Goal: Book appointment/travel/reservation

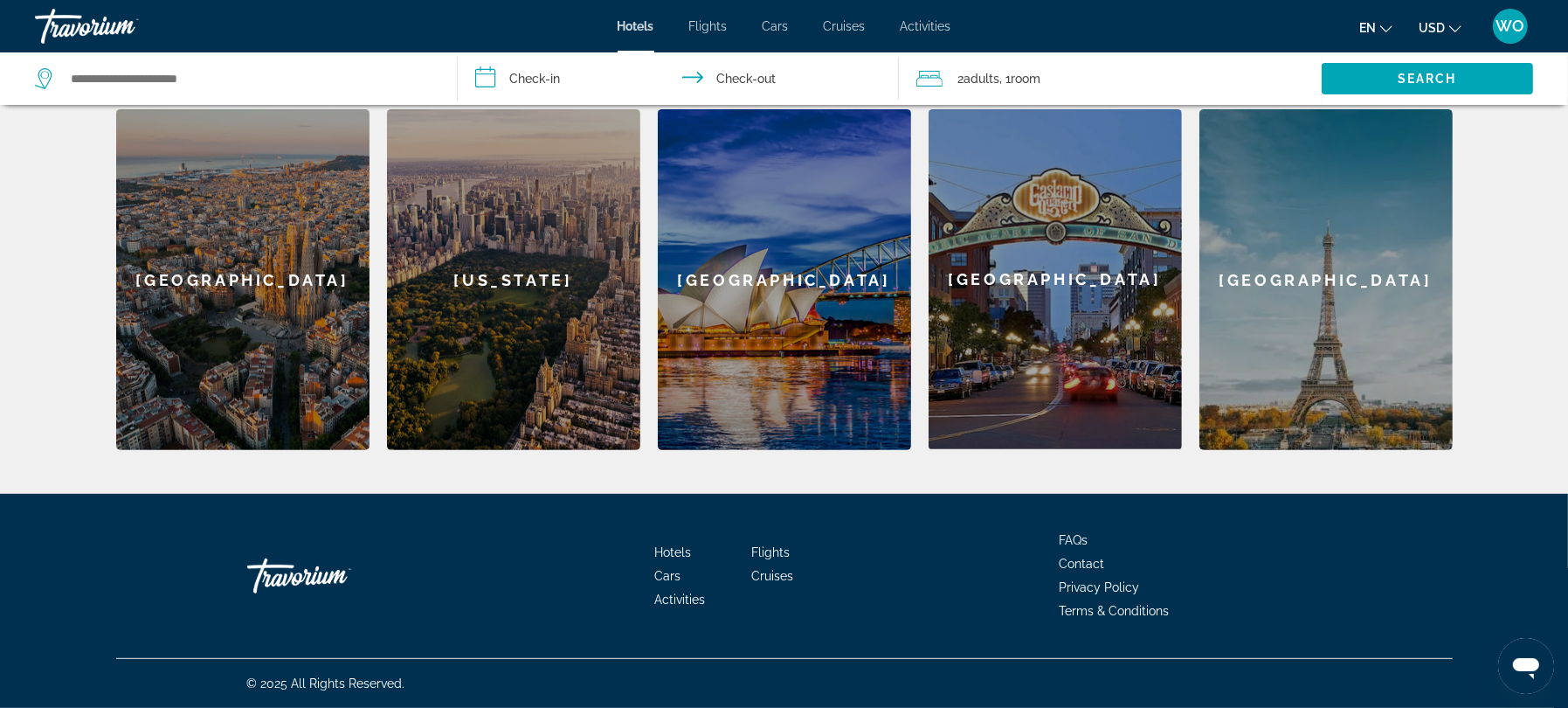
scroll to position [519, 0]
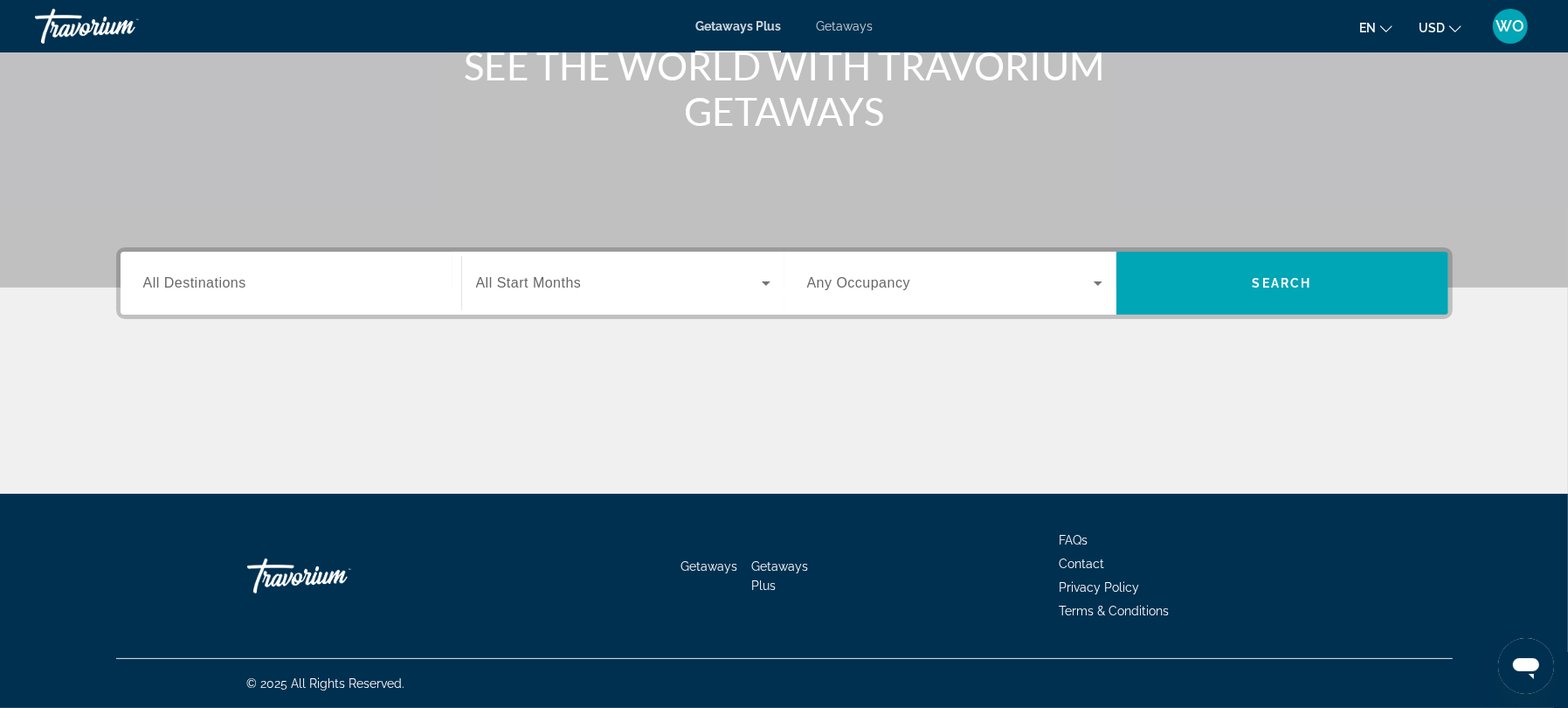
scroll to position [459, 0]
click at [148, 275] on span "All Destinations" at bounding box center [194, 282] width 103 height 15
click at [148, 274] on input "Destination All Destinations" at bounding box center [291, 284] width 295 height 21
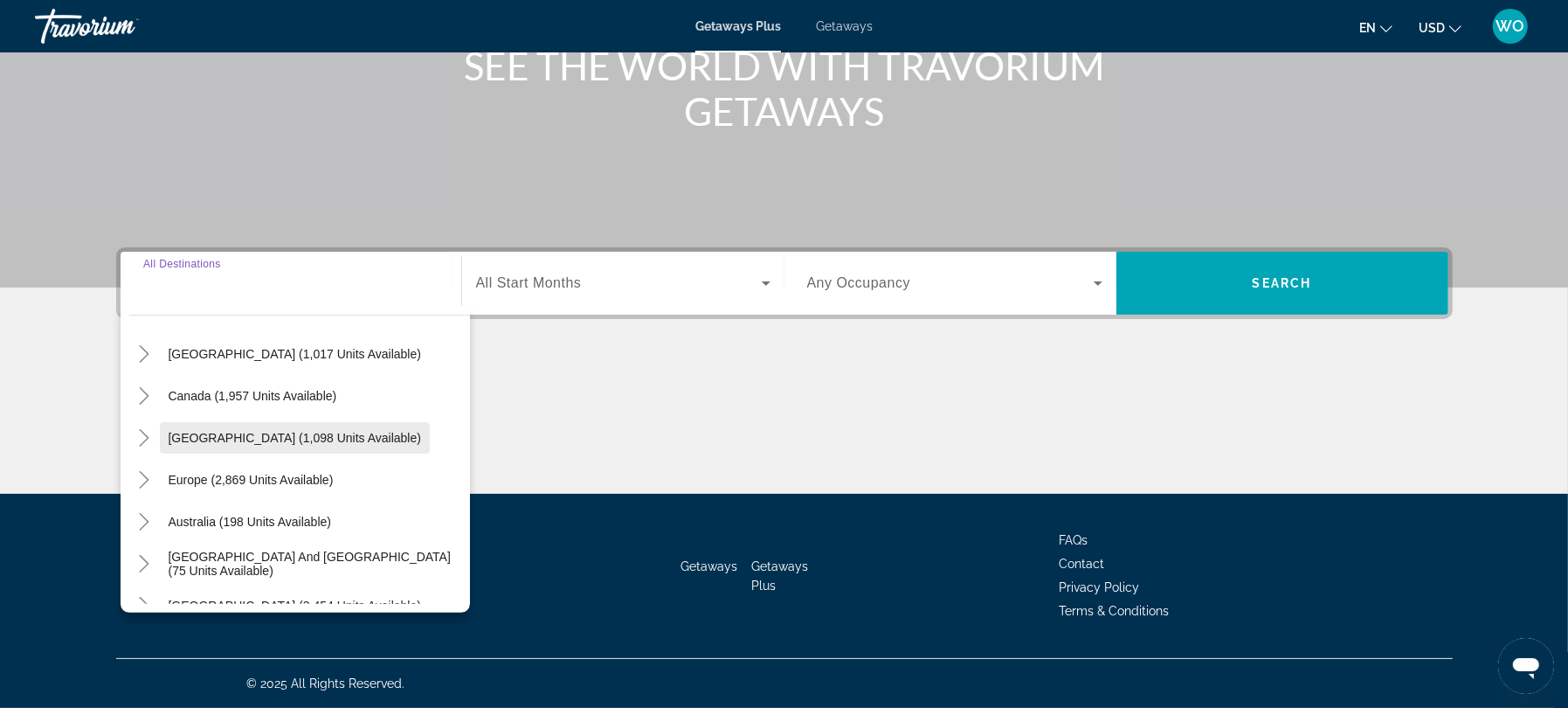
scroll to position [55, 0]
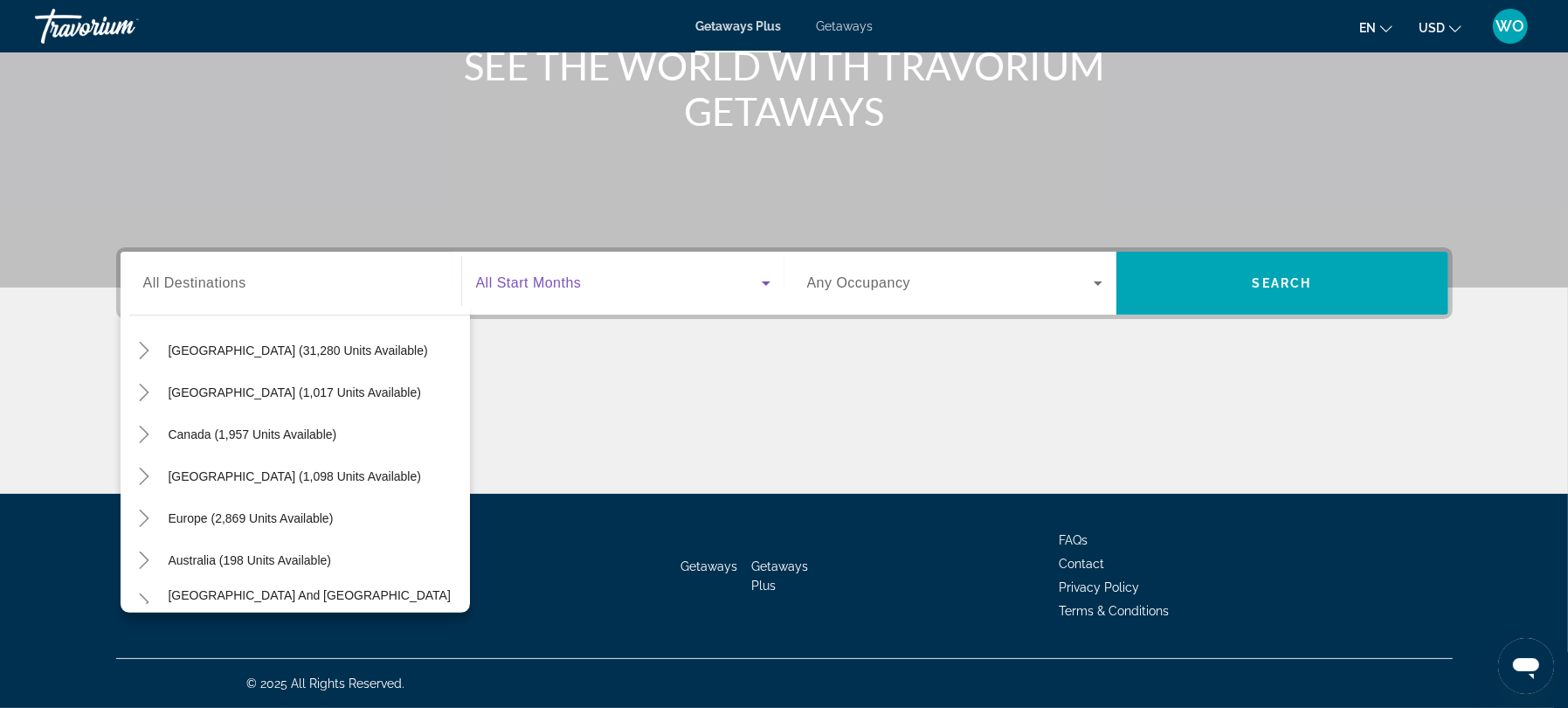
click at [765, 281] on icon "Search widget" at bounding box center [766, 283] width 9 height 4
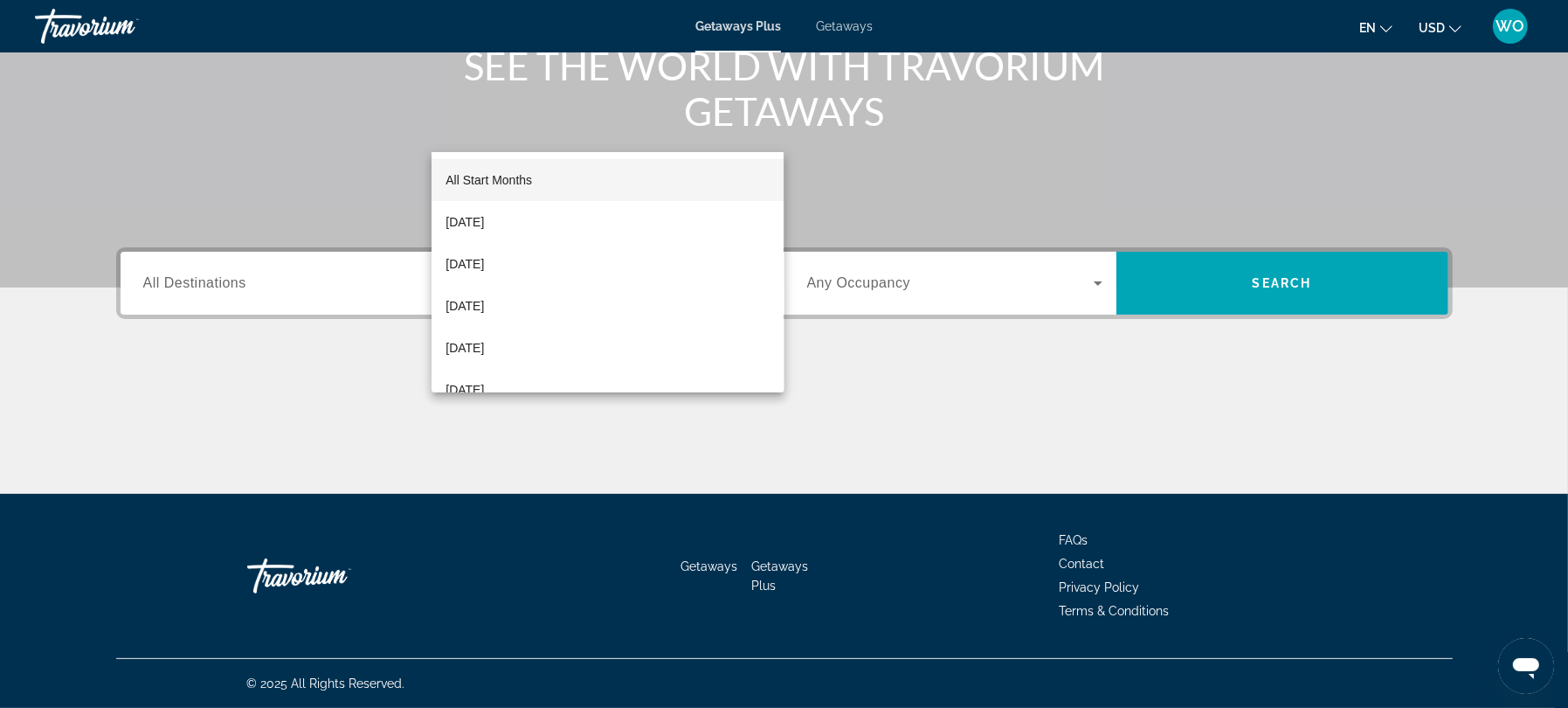
scroll to position [131, 0]
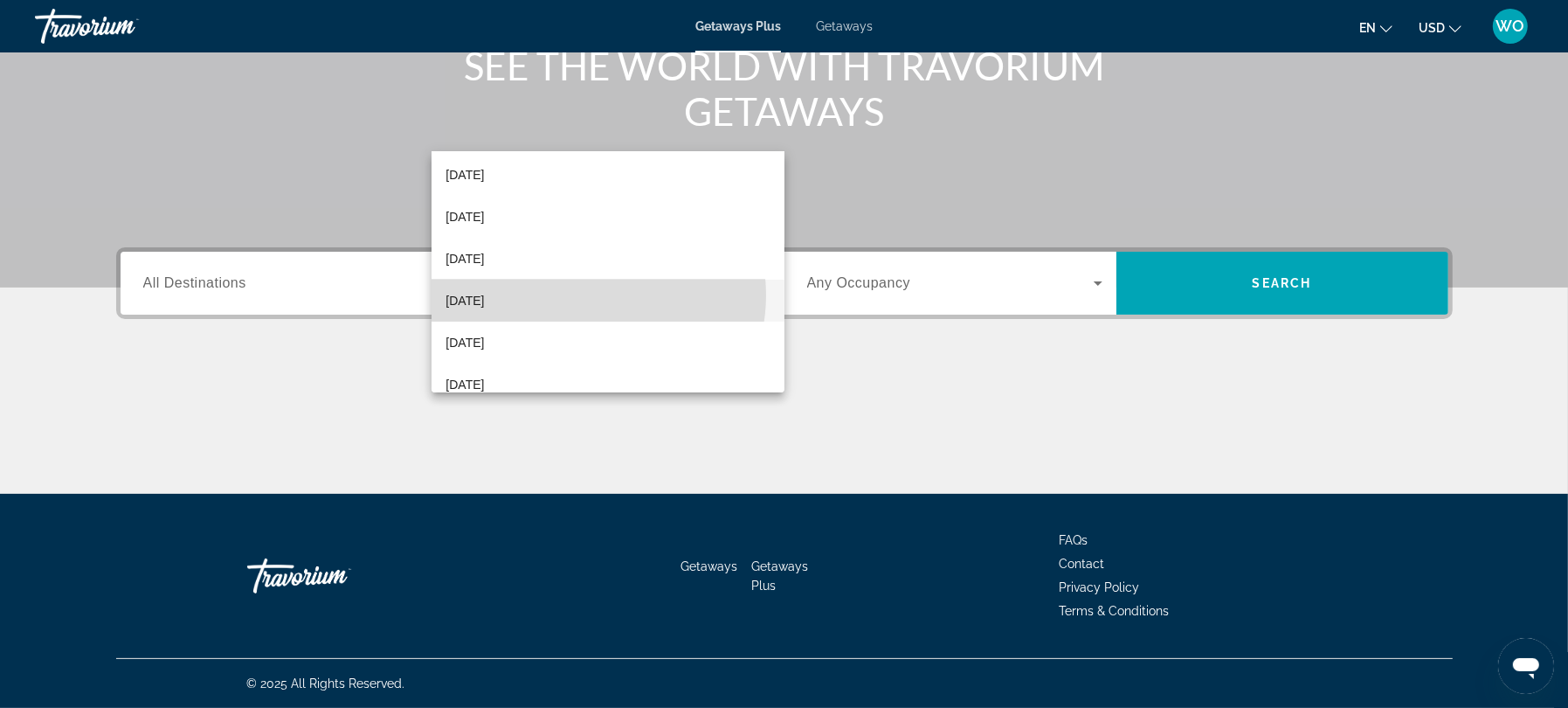
click at [587, 295] on mat-option "[DATE]" at bounding box center [607, 301] width 352 height 42
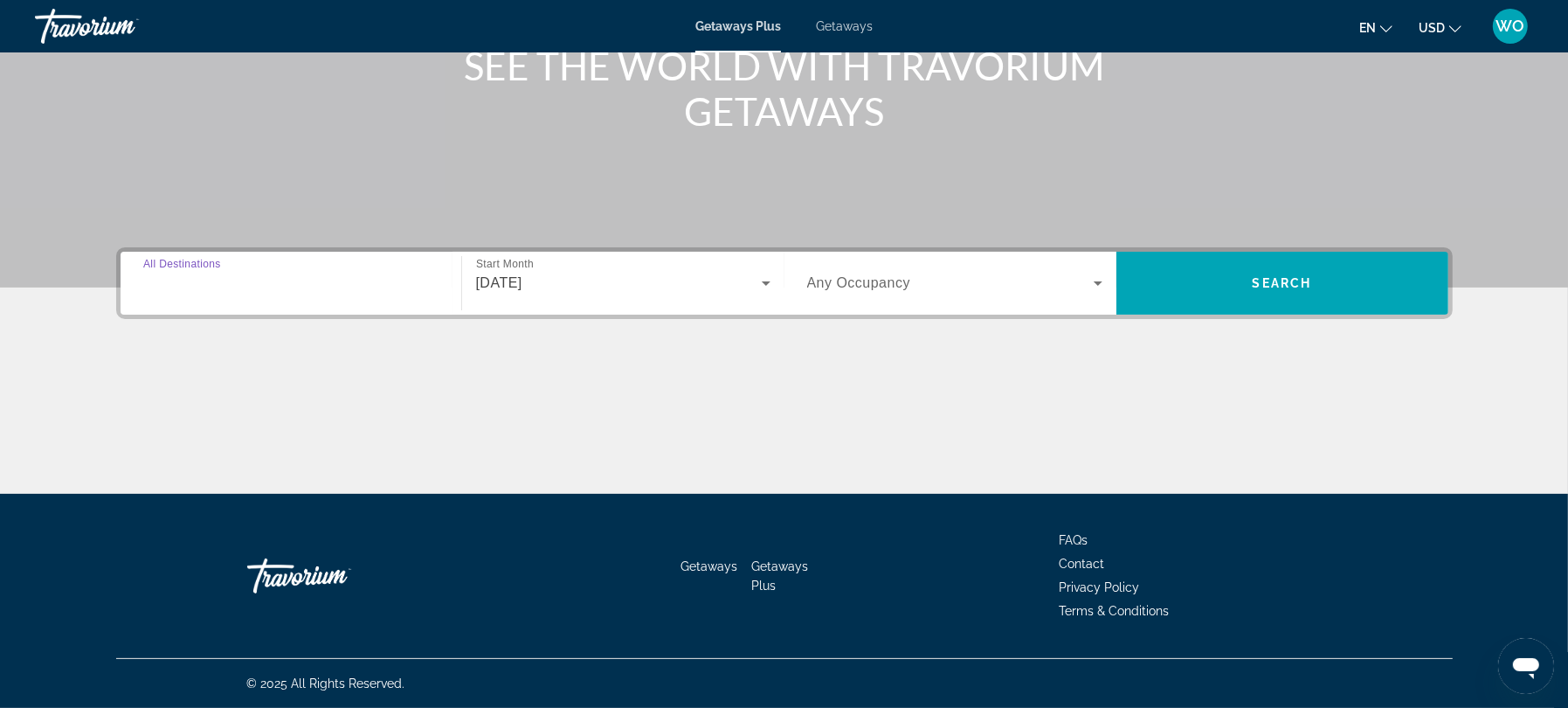
click at [233, 274] on input "Destination All Destinations" at bounding box center [291, 284] width 295 height 21
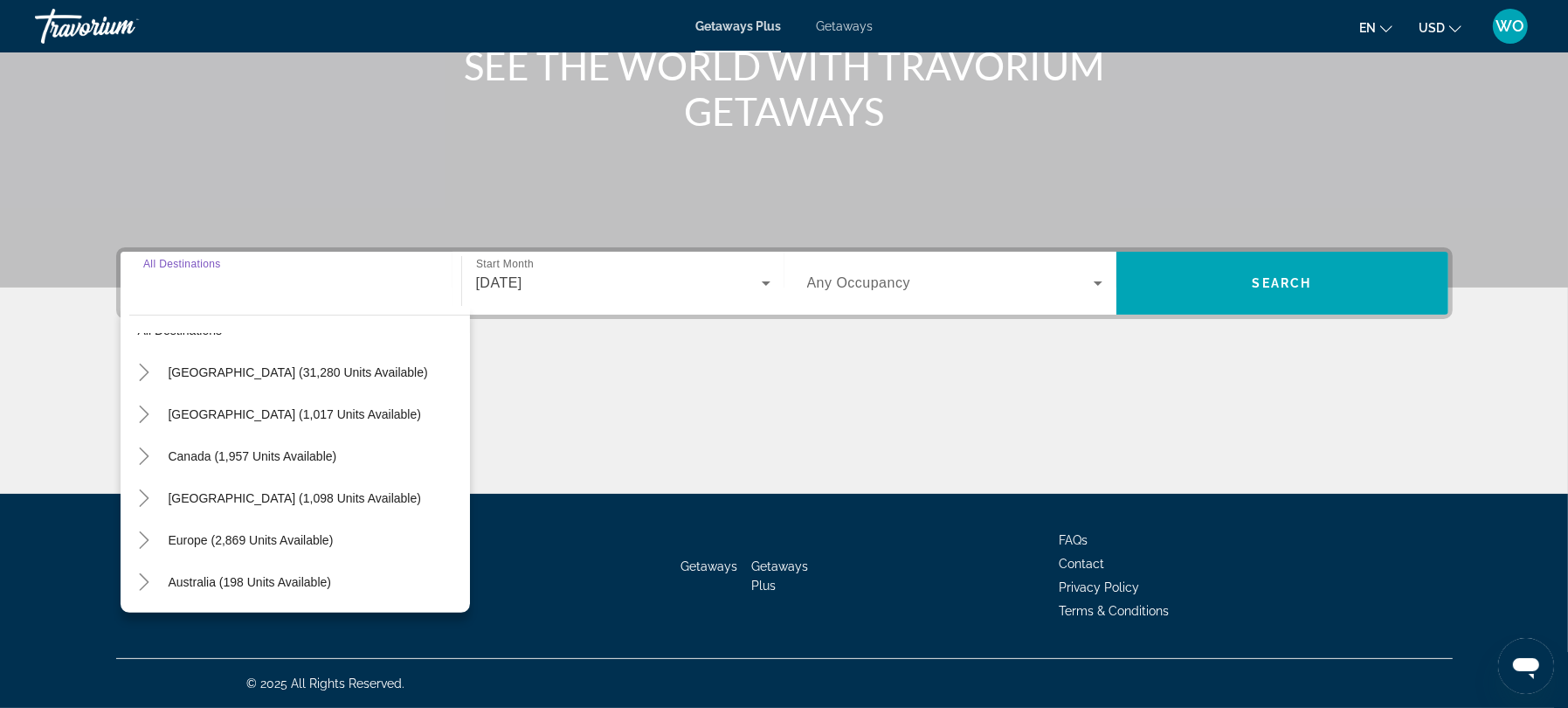
scroll to position [0, 0]
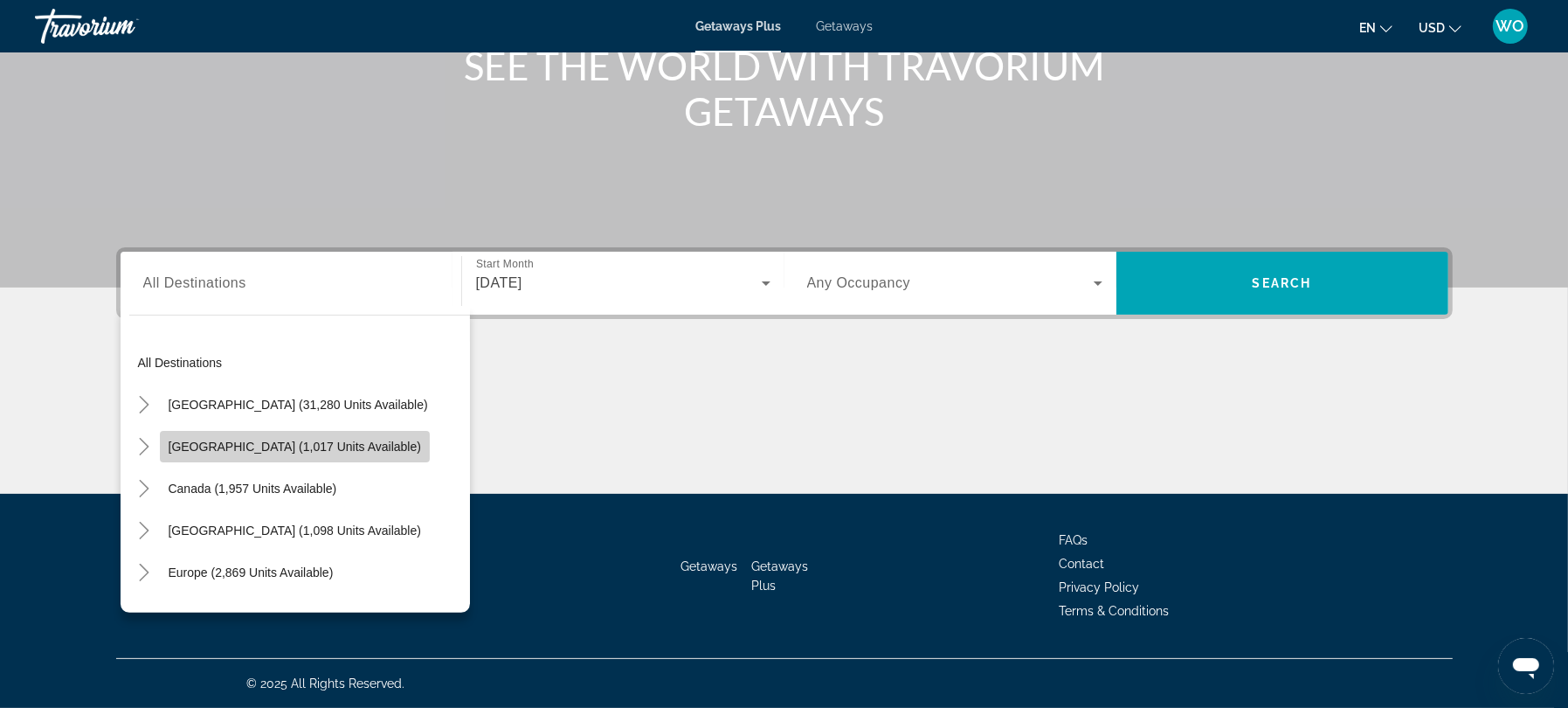
click at [257, 440] on span "[GEOGRAPHIC_DATA] (1,017 units available)" at bounding box center [294, 447] width 252 height 14
type input "**********"
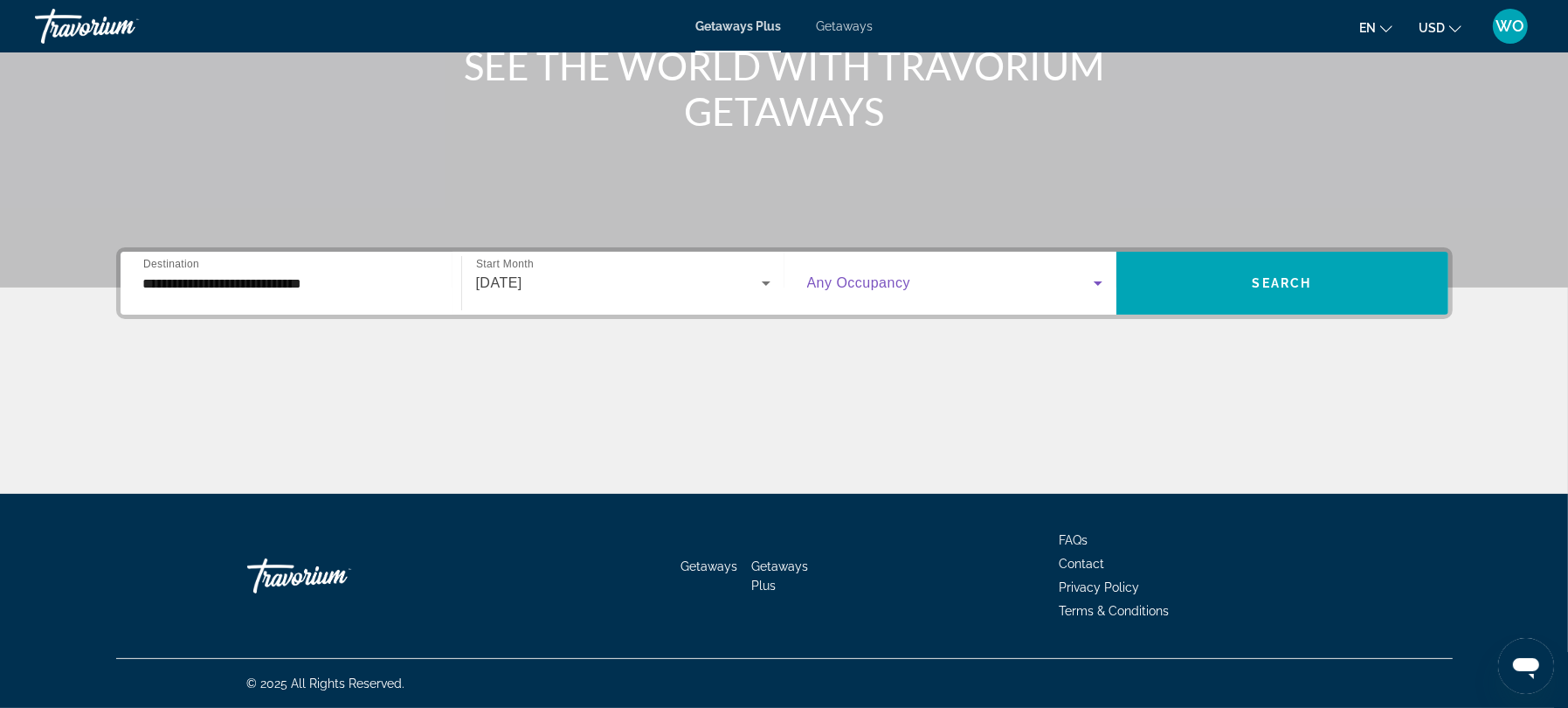
click at [1108, 273] on icon "Search widget" at bounding box center [1099, 283] width 21 height 21
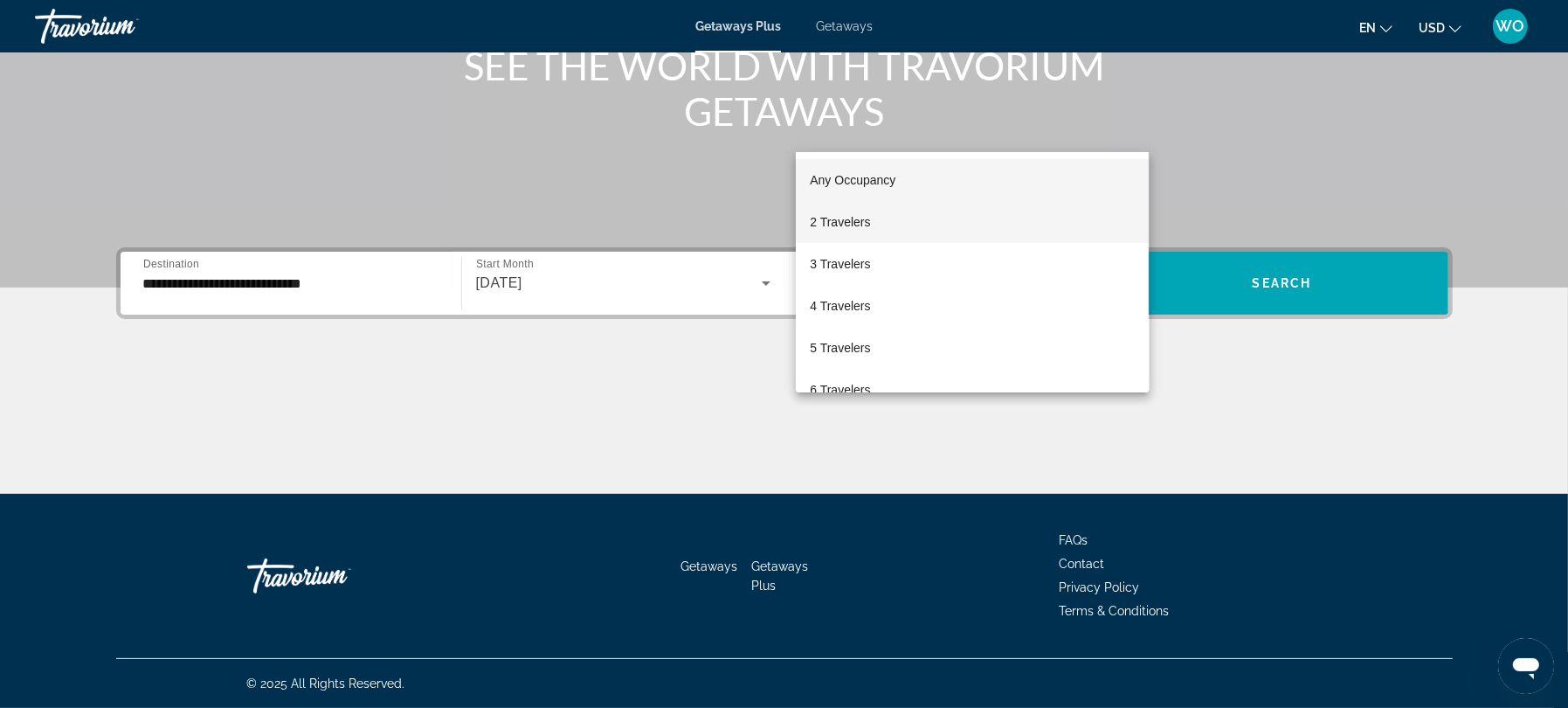
click at [911, 215] on mat-option "2 Travelers" at bounding box center [973, 223] width 353 height 42
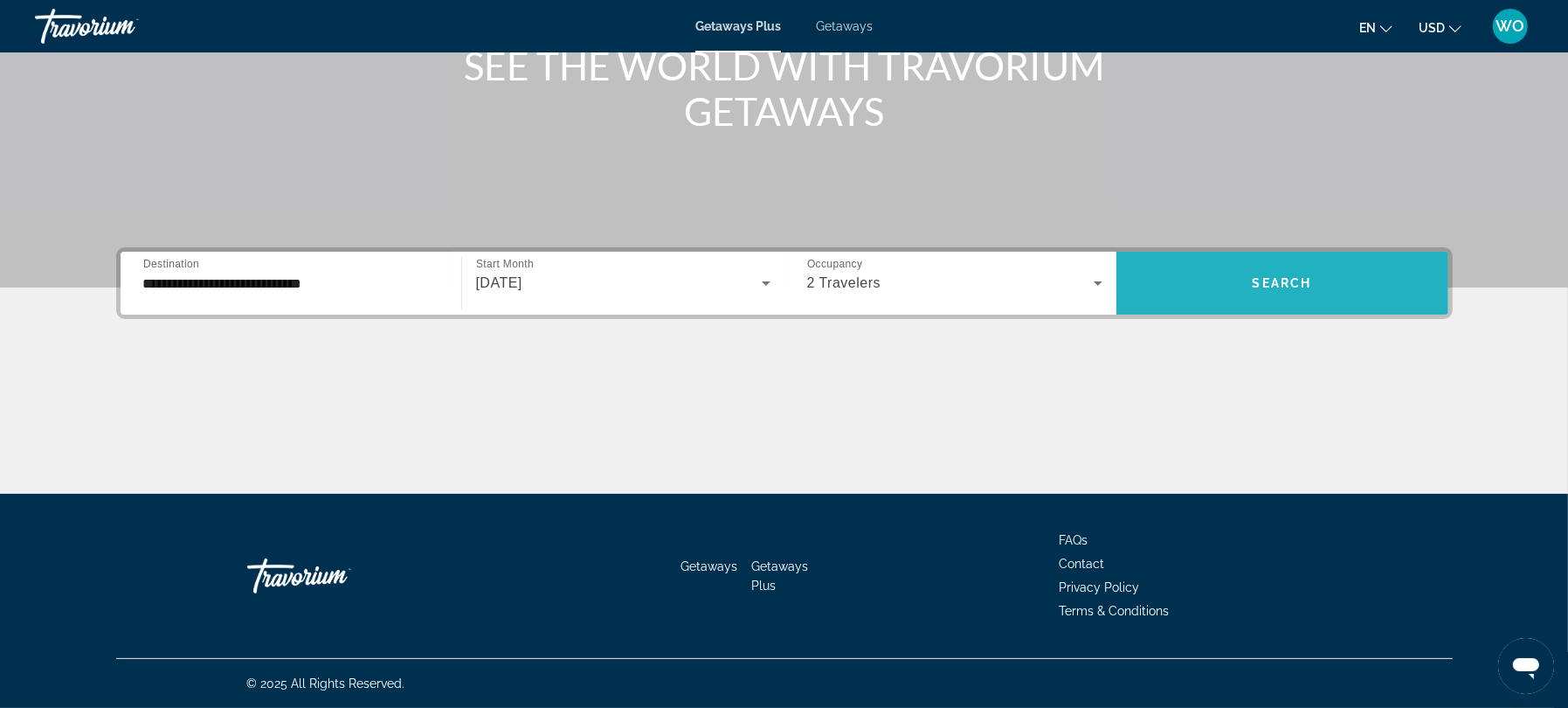
click at [1312, 276] on span "Search" at bounding box center [1283, 283] width 60 height 14
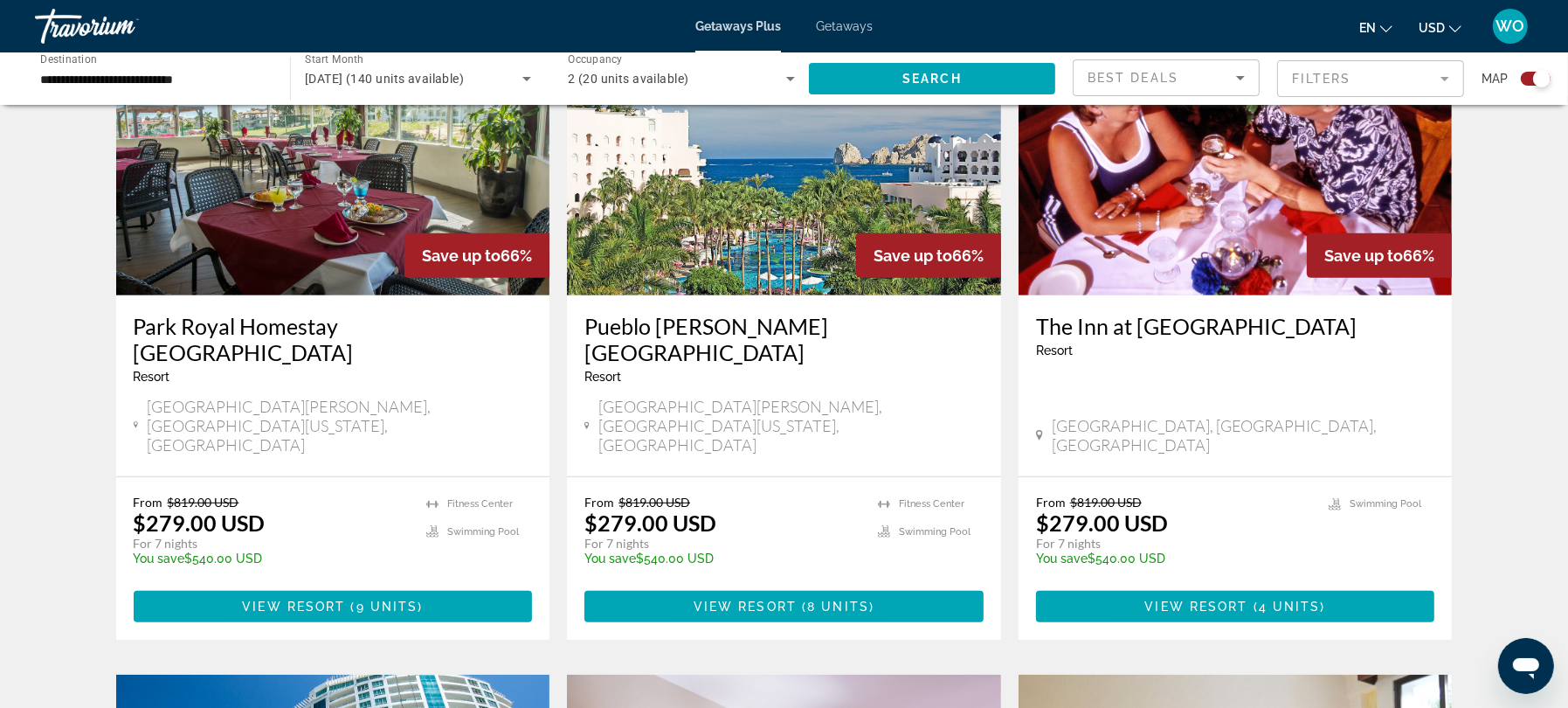
scroll to position [786, 0]
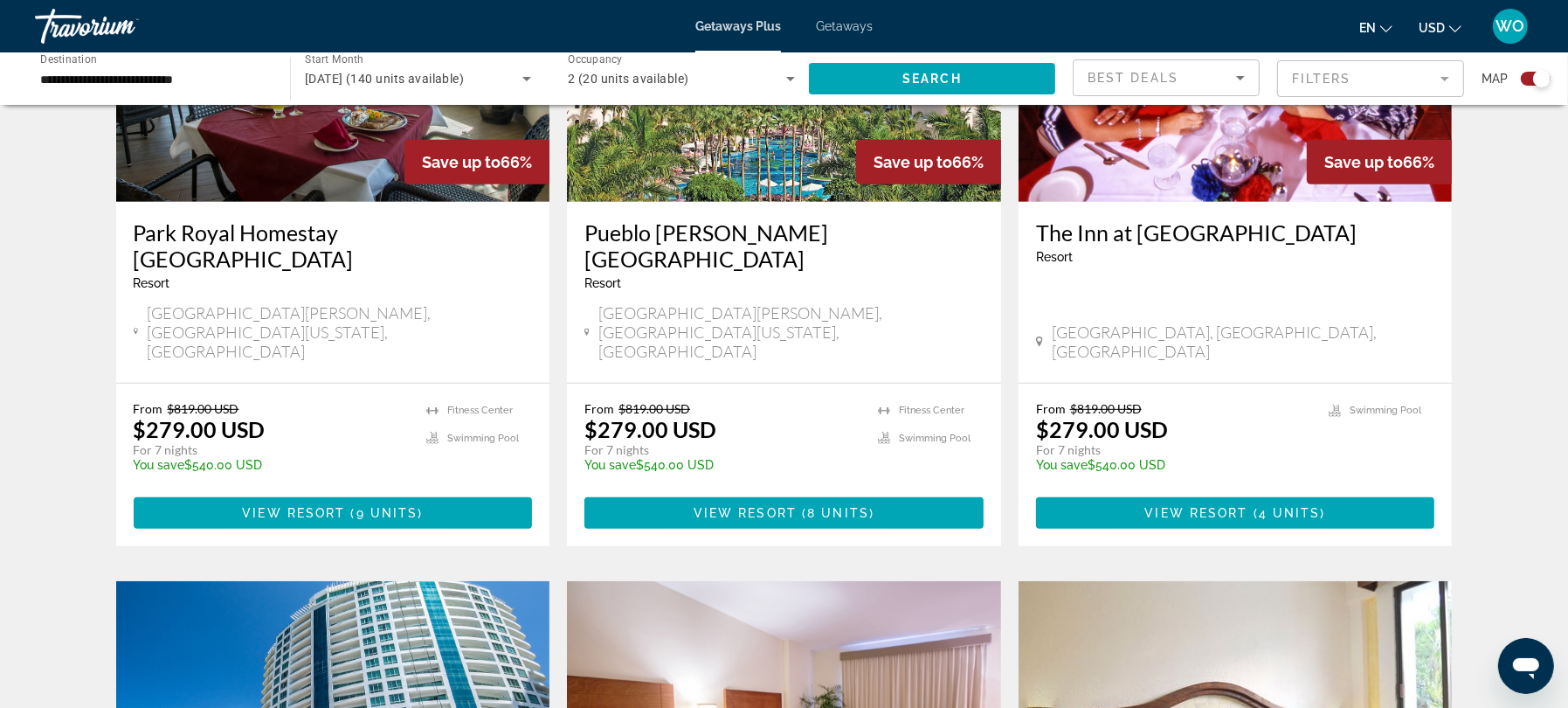
click at [313, 202] on img "Main content" at bounding box center [333, 62] width 434 height 280
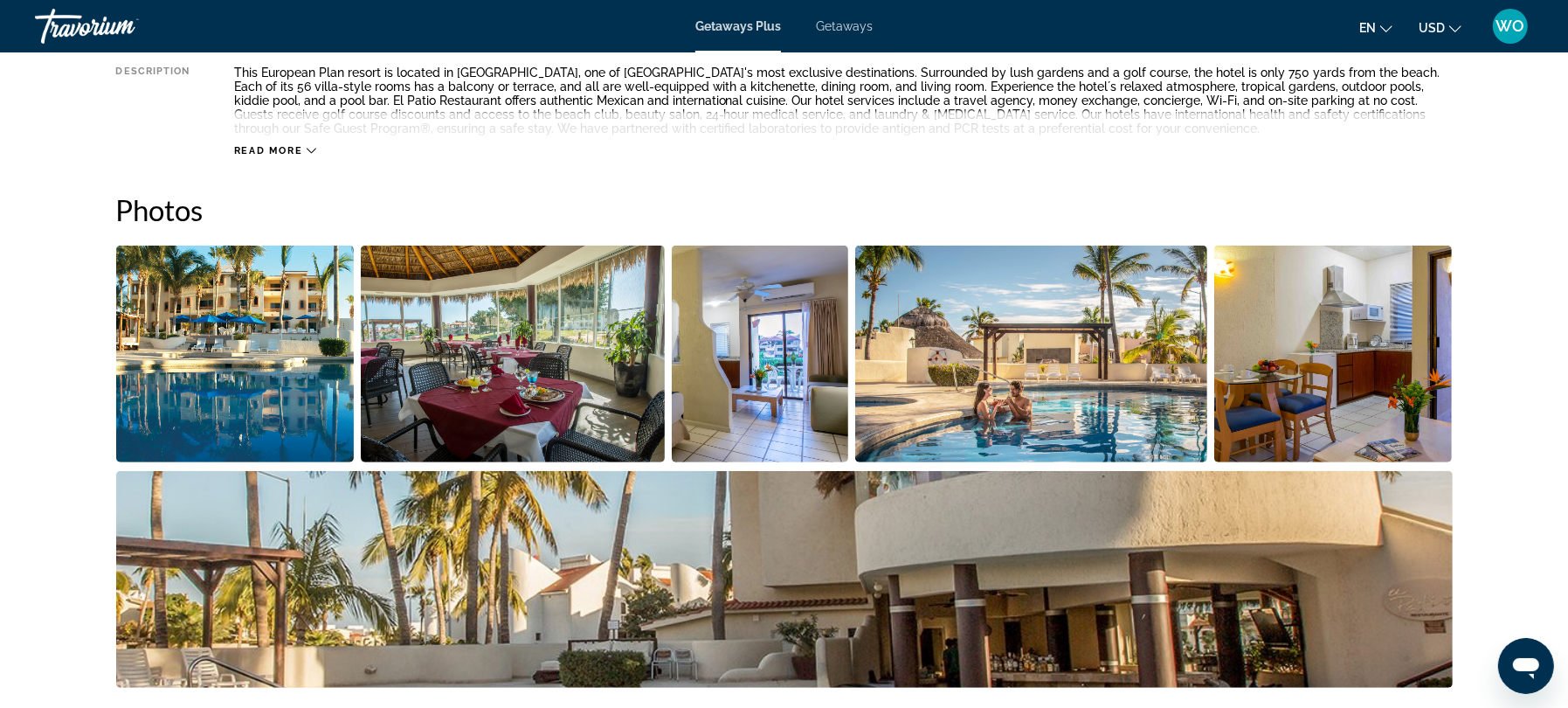
scroll to position [786, 0]
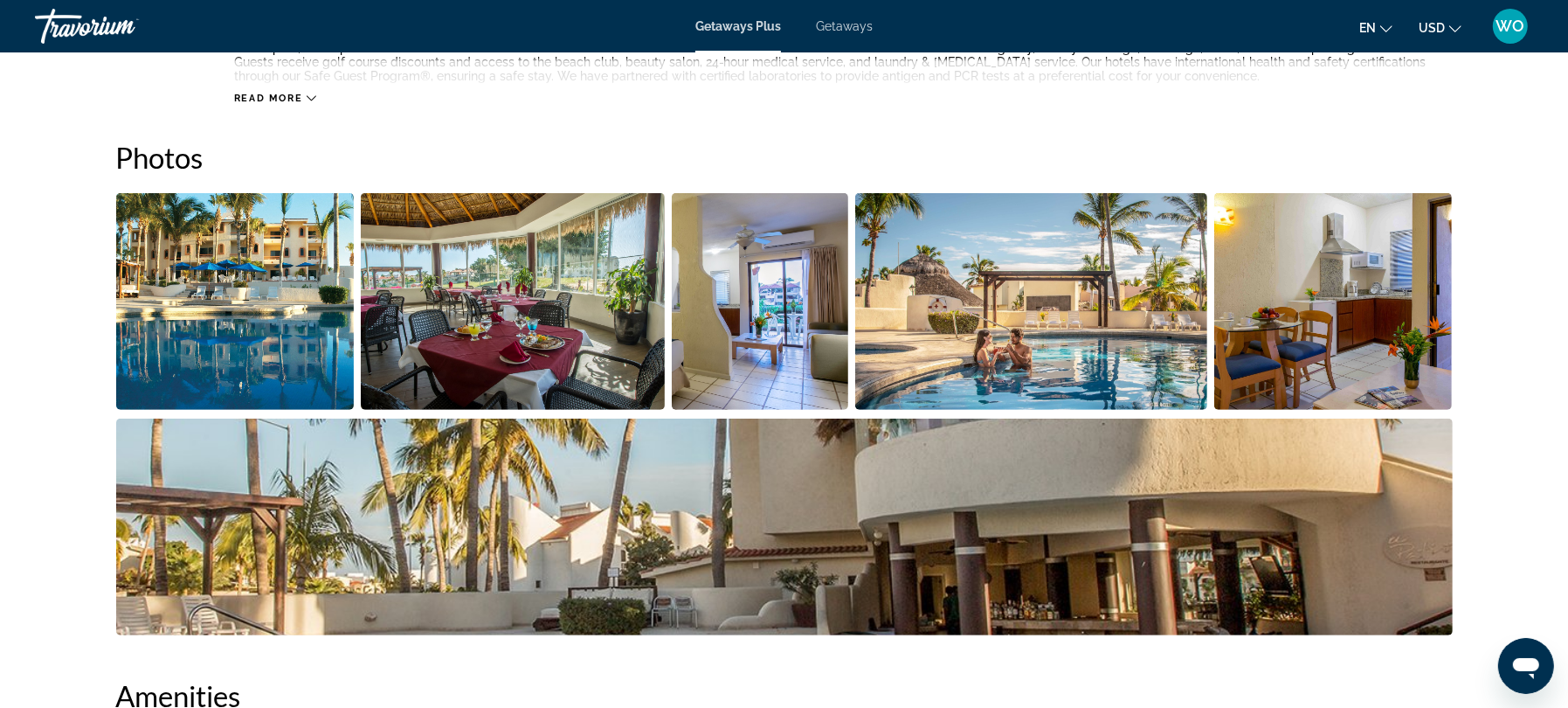
click at [312, 103] on icon "Main content" at bounding box center [311, 98] width 10 height 10
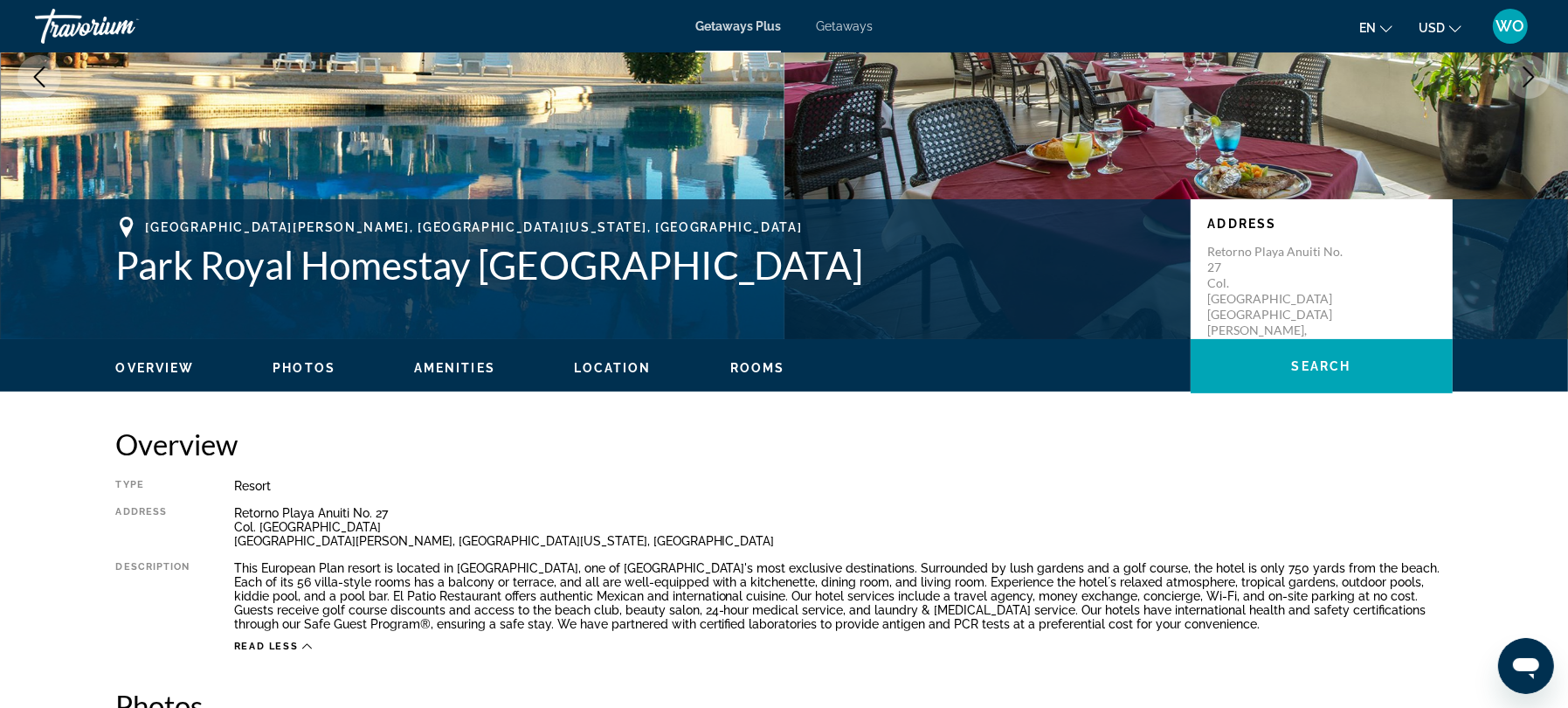
scroll to position [0, 0]
